Goal: Check status: Check status

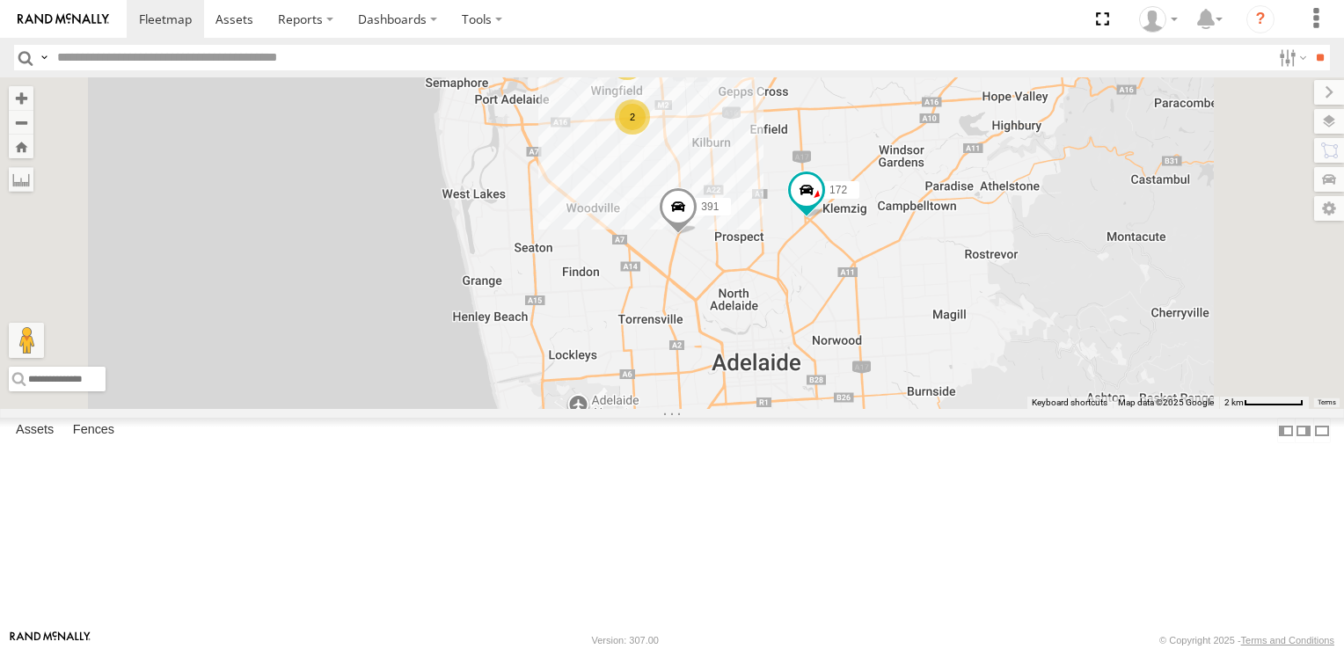
drag, startPoint x: 911, startPoint y: 588, endPoint x: 852, endPoint y: 296, distance: 297.9
click at [852, 296] on div "2 6 172 391" at bounding box center [672, 243] width 1344 height 332
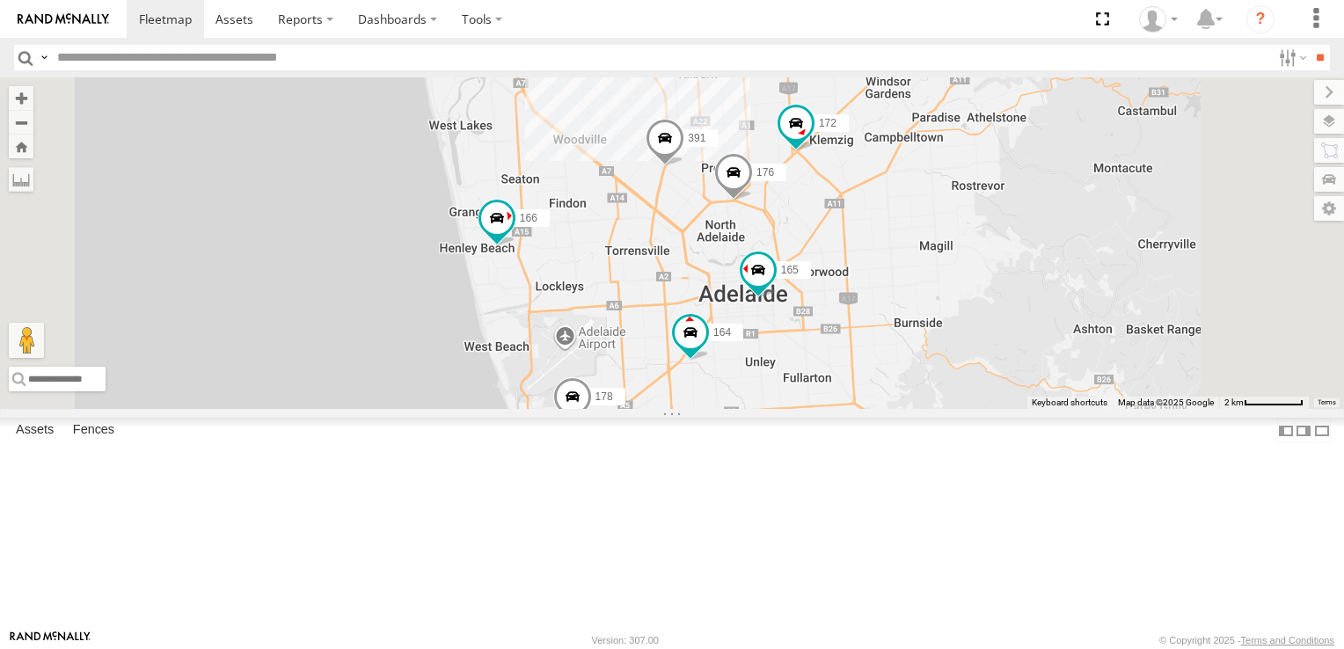
drag, startPoint x: 1052, startPoint y: 541, endPoint x: 1043, endPoint y: 295, distance: 246.4
click at [1043, 296] on div "172 391 178 164 176 166 165 2 6" at bounding box center [672, 243] width 1344 height 332
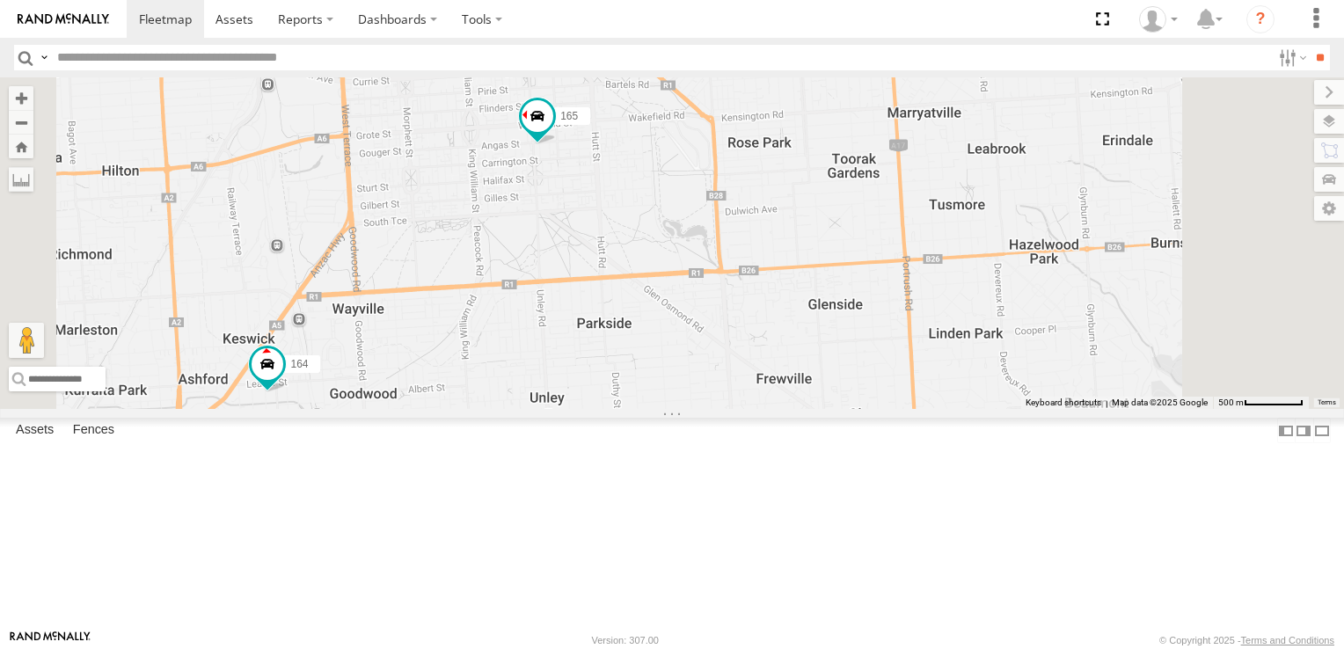
drag, startPoint x: 1031, startPoint y: 334, endPoint x: 964, endPoint y: 672, distance: 344.3
click at [964, 648] on html at bounding box center [672, 324] width 1344 height 649
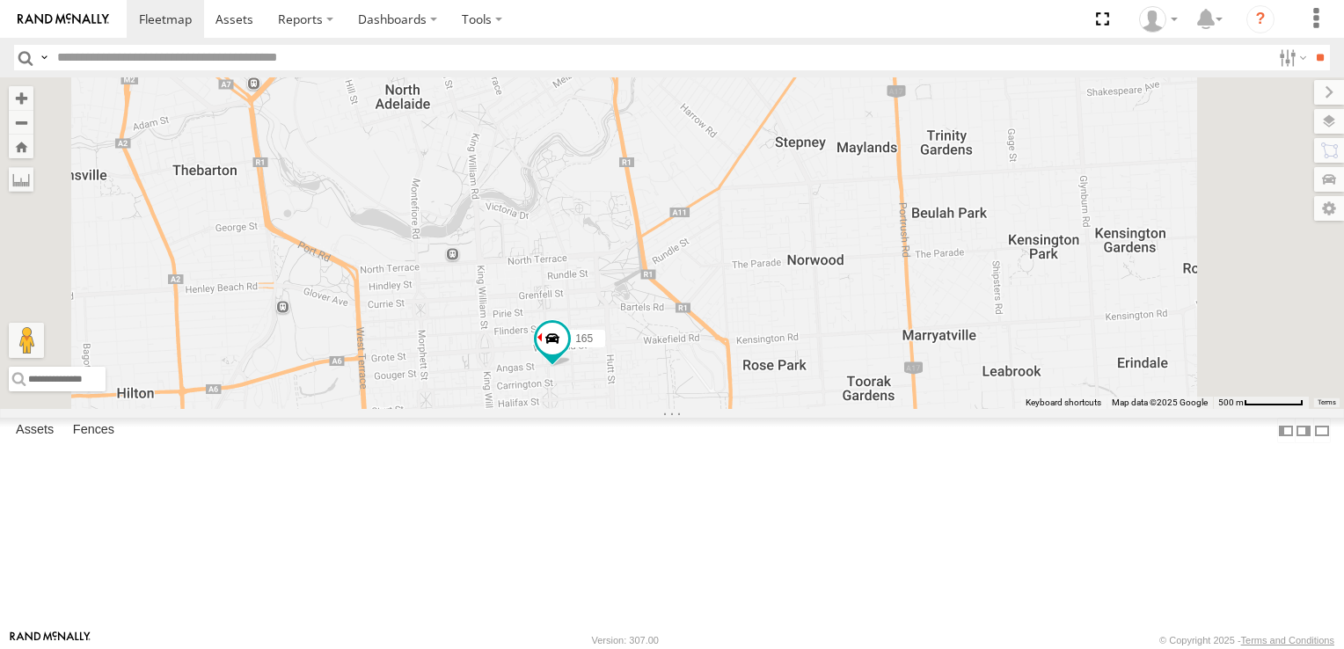
drag, startPoint x: 1034, startPoint y: 361, endPoint x: 1049, endPoint y: 586, distance: 225.7
click at [1049, 409] on div "172 391 178 164 176 166 165" at bounding box center [672, 243] width 1344 height 332
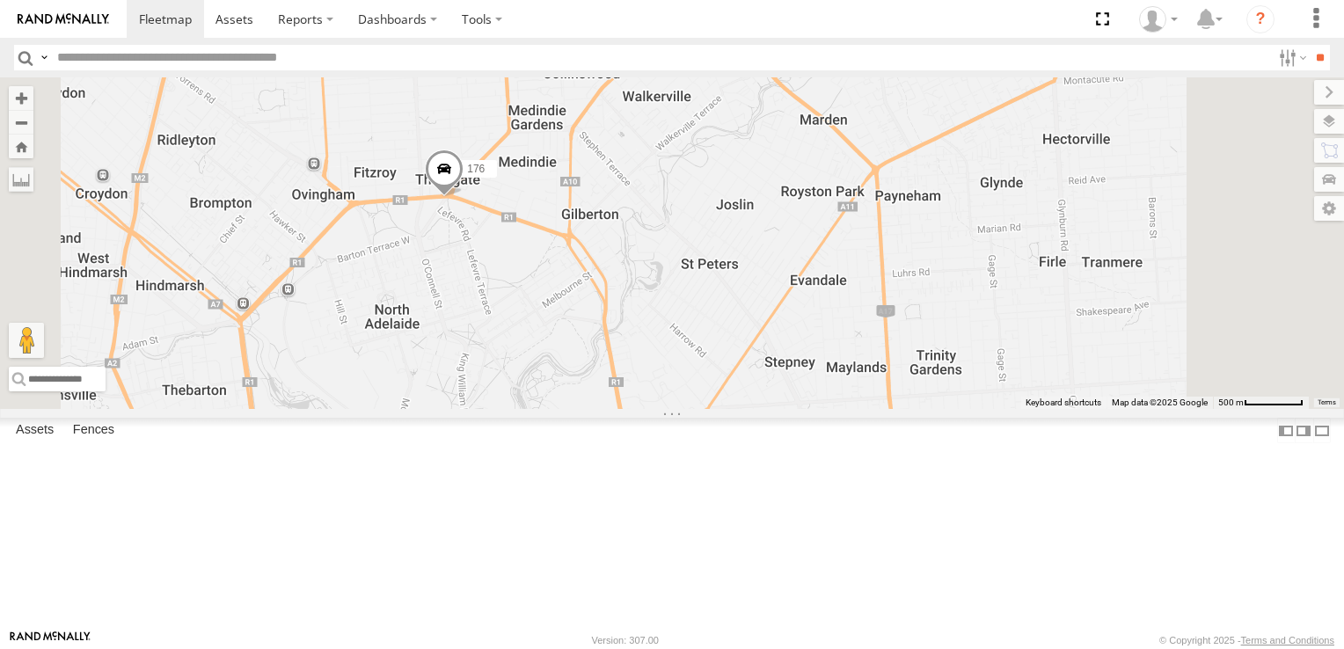
drag, startPoint x: 1052, startPoint y: 368, endPoint x: 1041, endPoint y: 592, distance: 224.5
click at [1041, 409] on div "172 391 178 164 176 166 165" at bounding box center [672, 243] width 1344 height 332
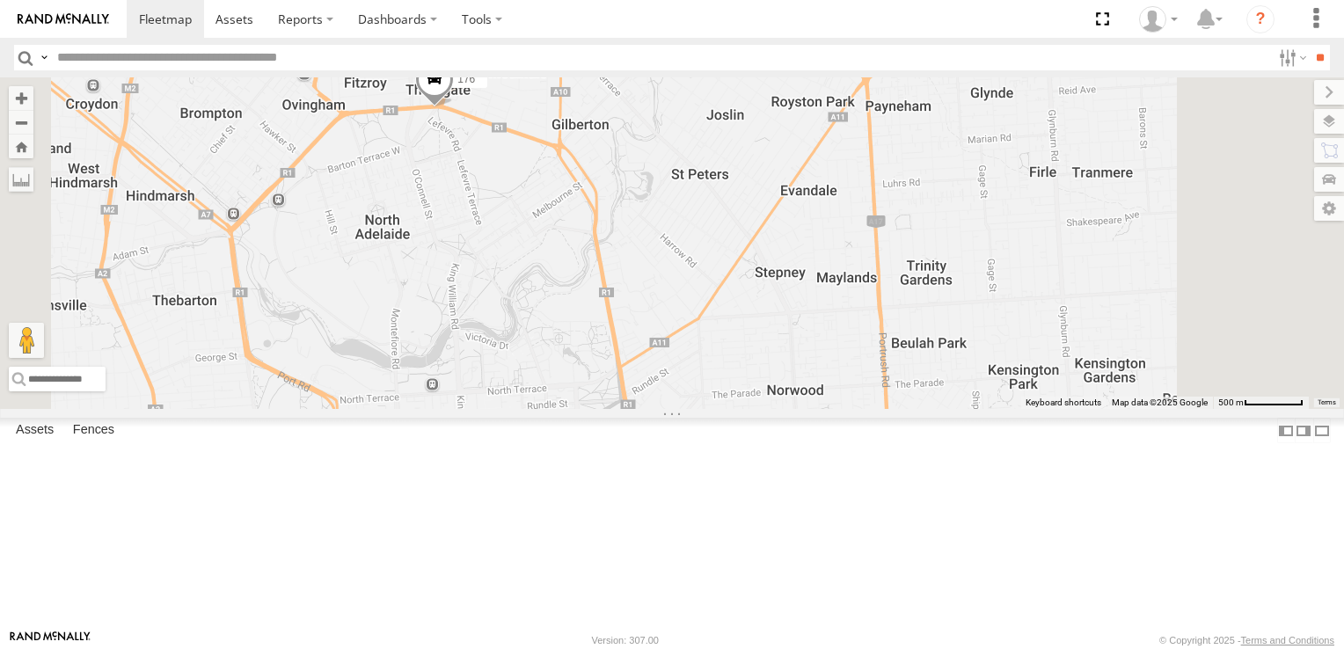
drag, startPoint x: 1050, startPoint y: 495, endPoint x: 1041, endPoint y: 401, distance: 94.5
click at [1041, 401] on div "172 391 178 164 176 166 165" at bounding box center [672, 243] width 1344 height 332
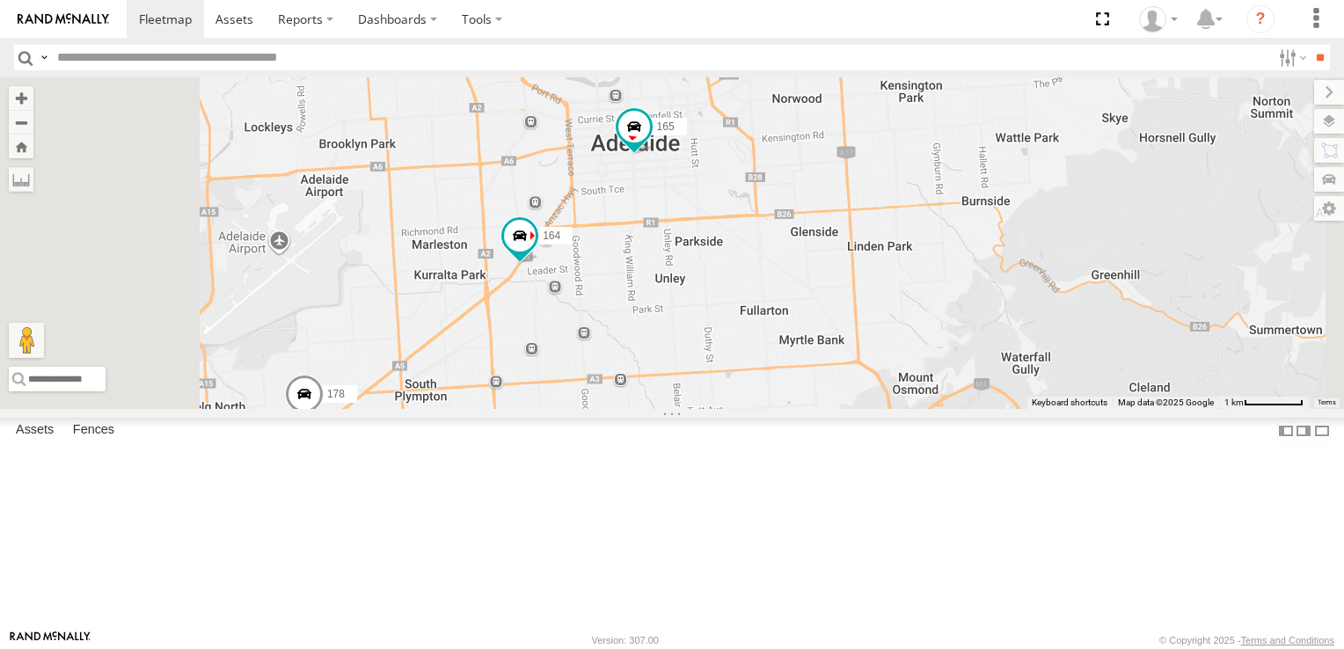
drag, startPoint x: 1065, startPoint y: 534, endPoint x: 1077, endPoint y: 295, distance: 239.5
click at [1077, 295] on div "165 178 172 391 164 176 166" at bounding box center [672, 243] width 1344 height 332
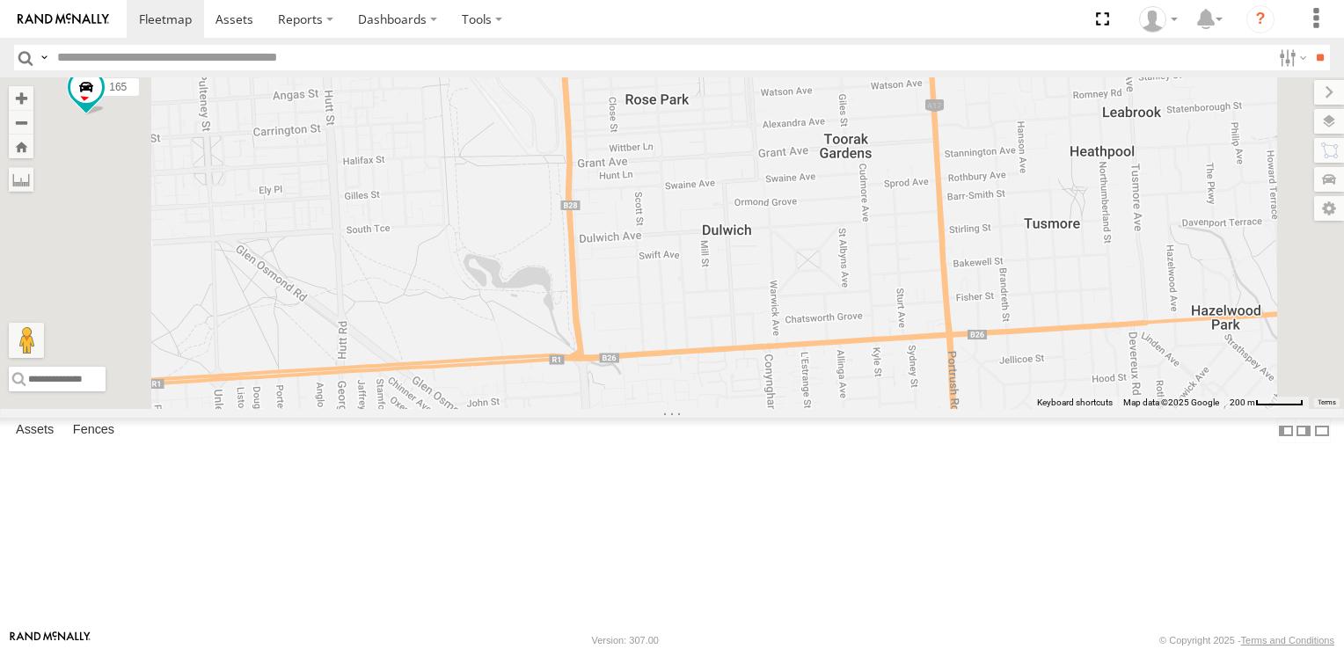
drag, startPoint x: 1062, startPoint y: 245, endPoint x: 1052, endPoint y: 622, distance: 377.5
click at [1052, 409] on div "165 178 172 391 164 176 166 Keyboard shortcuts Map Data Map data ©2025 Google M…" at bounding box center [672, 243] width 1344 height 332
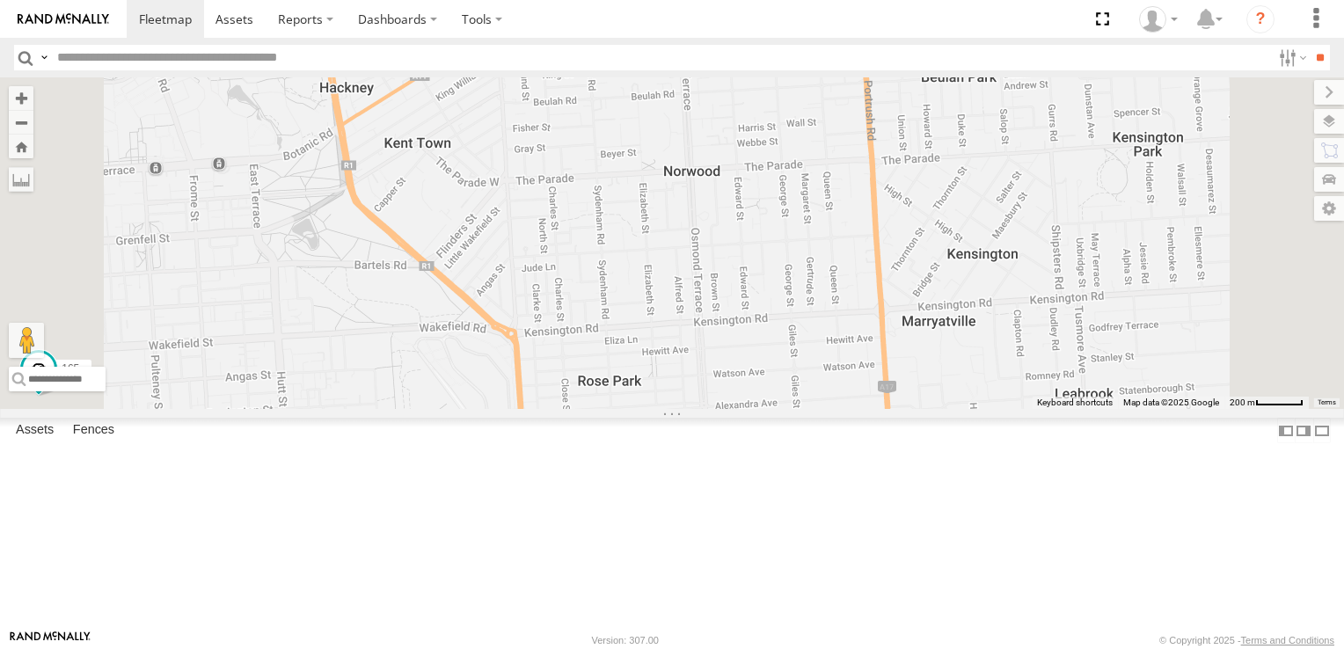
drag, startPoint x: 1119, startPoint y: 369, endPoint x: 1072, endPoint y: 660, distance: 294.8
click at [1072, 648] on html at bounding box center [672, 324] width 1344 height 649
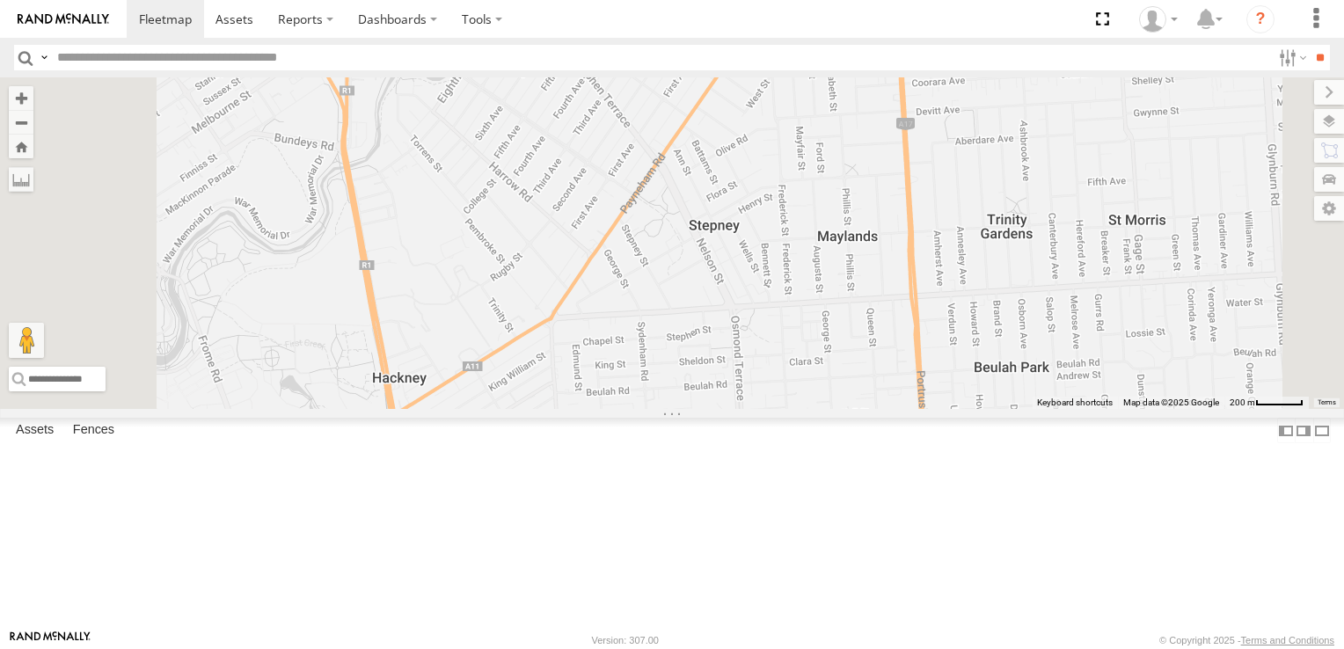
drag, startPoint x: 1084, startPoint y: 427, endPoint x: 1133, endPoint y: 682, distance: 259.8
click at [1133, 648] on html at bounding box center [672, 324] width 1344 height 649
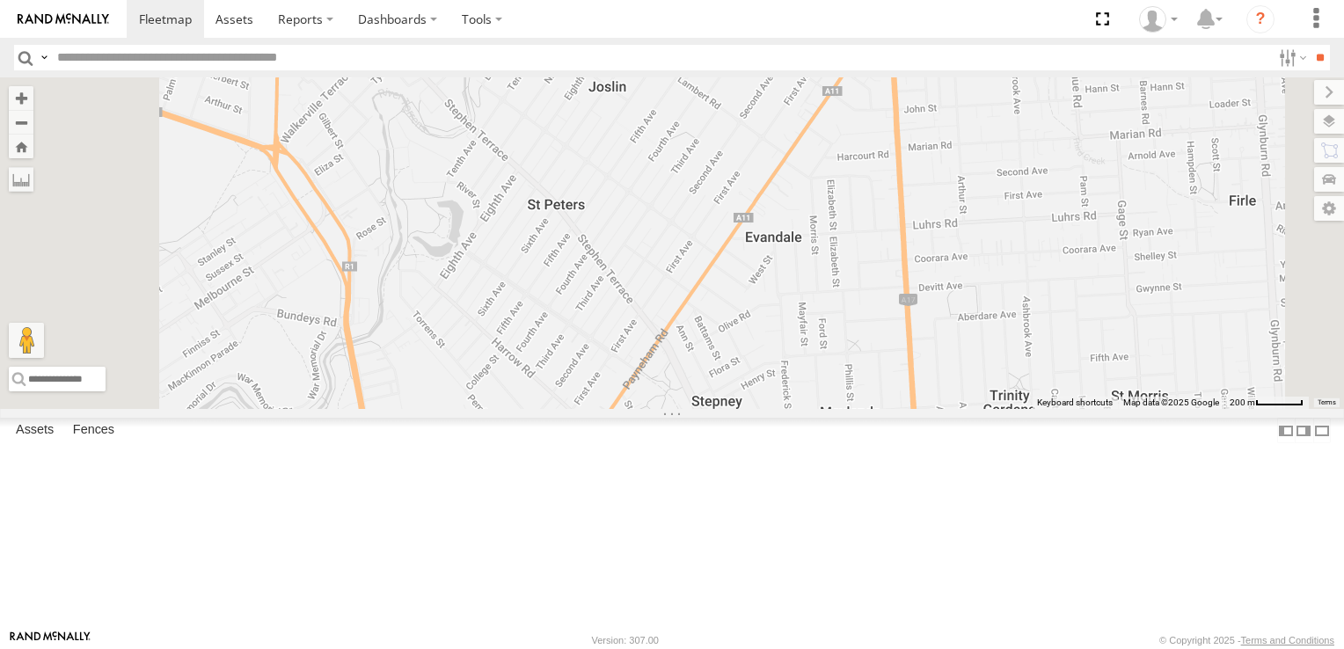
drag, startPoint x: 1217, startPoint y: 427, endPoint x: 1221, endPoint y: 612, distance: 184.7
click at [1221, 409] on div "165 178 172 391 164 176 166" at bounding box center [672, 243] width 1344 height 332
